Goal: Transaction & Acquisition: Book appointment/travel/reservation

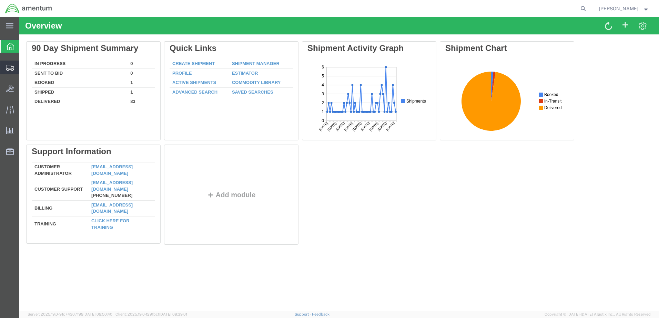
click at [0, 0] on span "Shipment Manager" at bounding box center [0, 0] width 0 height 0
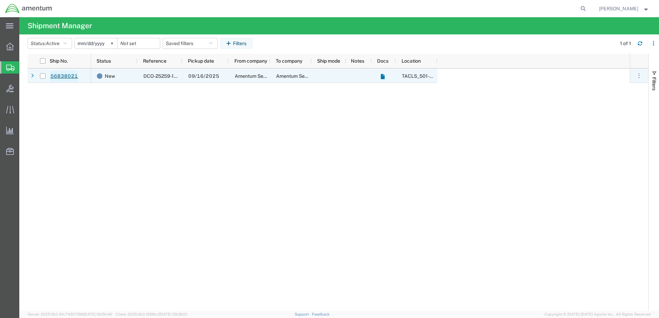
click at [58, 75] on link "56838021" at bounding box center [64, 76] width 28 height 11
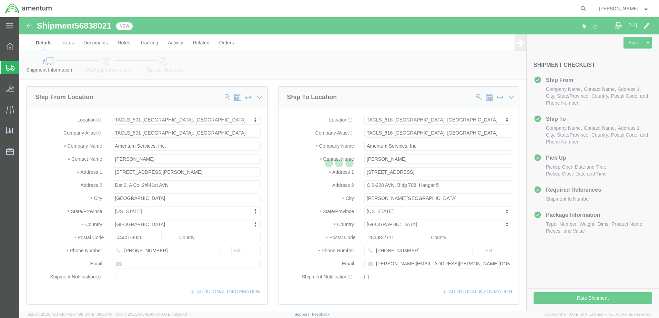
select select "42685"
select select "42712"
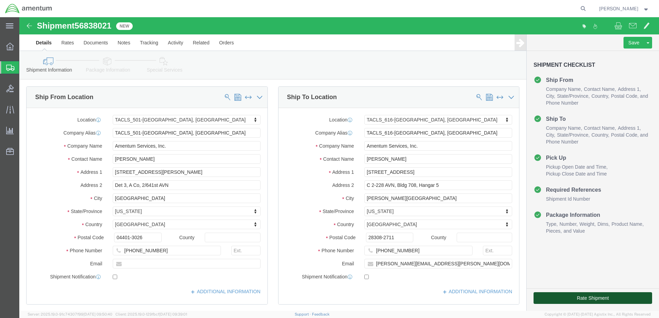
click button "Rate Shipment"
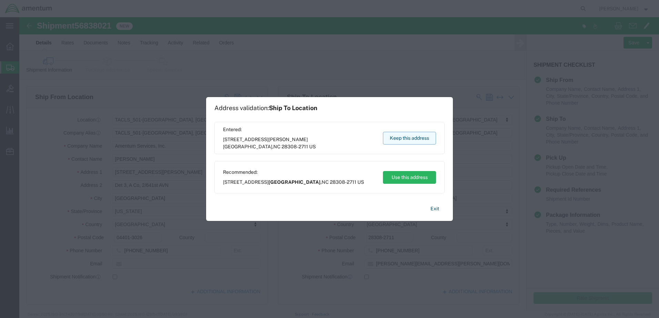
click at [412, 142] on button "Keep this address" at bounding box center [409, 138] width 53 height 13
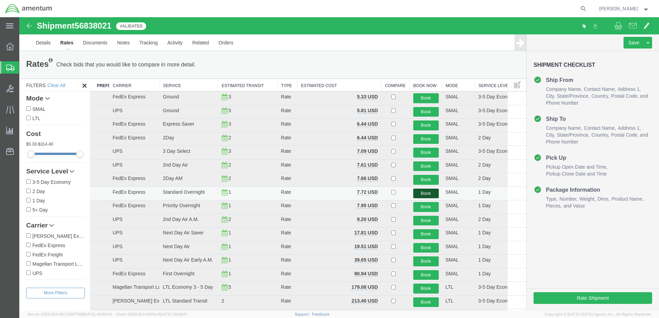
click at [413, 195] on button "Book" at bounding box center [425, 194] width 25 height 10
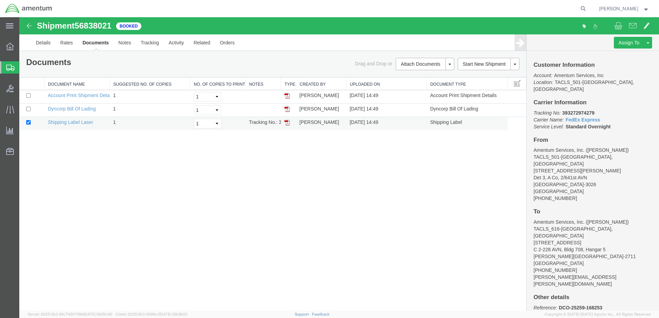
click at [285, 123] on img at bounding box center [287, 123] width 6 height 6
click at [0, 0] on span "Create Shipment" at bounding box center [0, 0] width 0 height 0
